Goal: Task Accomplishment & Management: Manage account settings

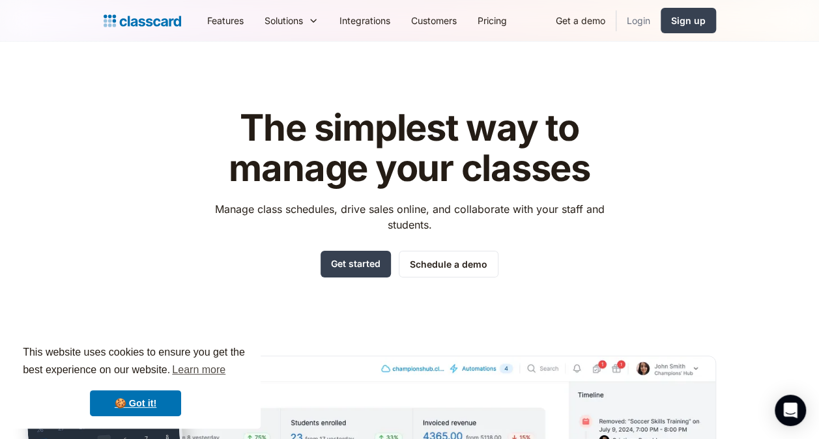
click at [643, 23] on link "Login" at bounding box center [638, 20] width 44 height 29
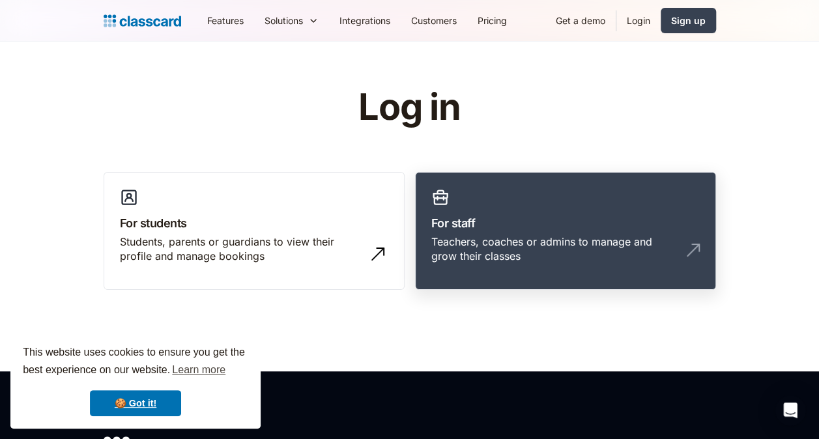
click at [555, 220] on h3 "For staff" at bounding box center [565, 223] width 268 height 18
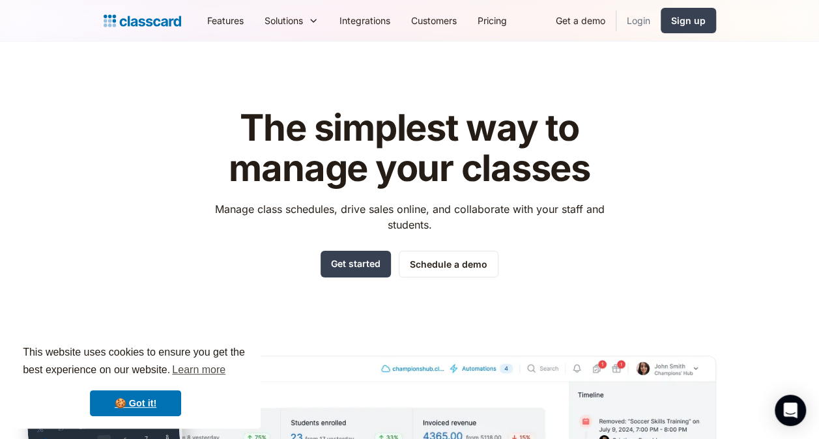
click at [636, 15] on link "Login" at bounding box center [638, 20] width 44 height 29
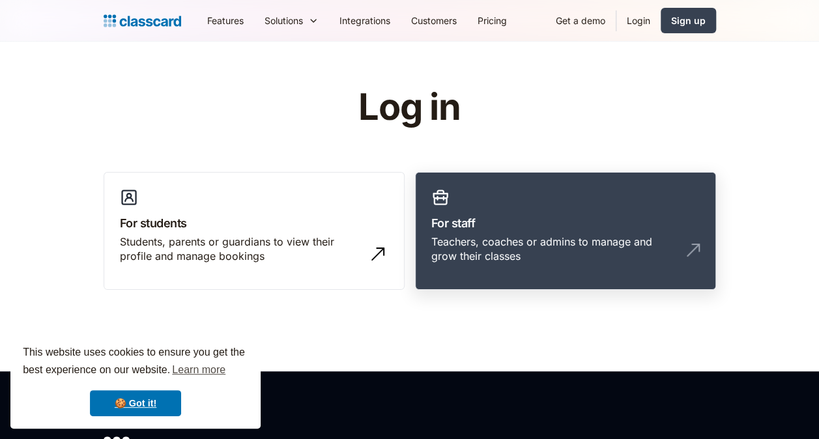
click at [621, 246] on div "Teachers, coaches or admins to manage and grow their classes" at bounding box center [552, 249] width 242 height 29
